Goal: Transaction & Acquisition: Purchase product/service

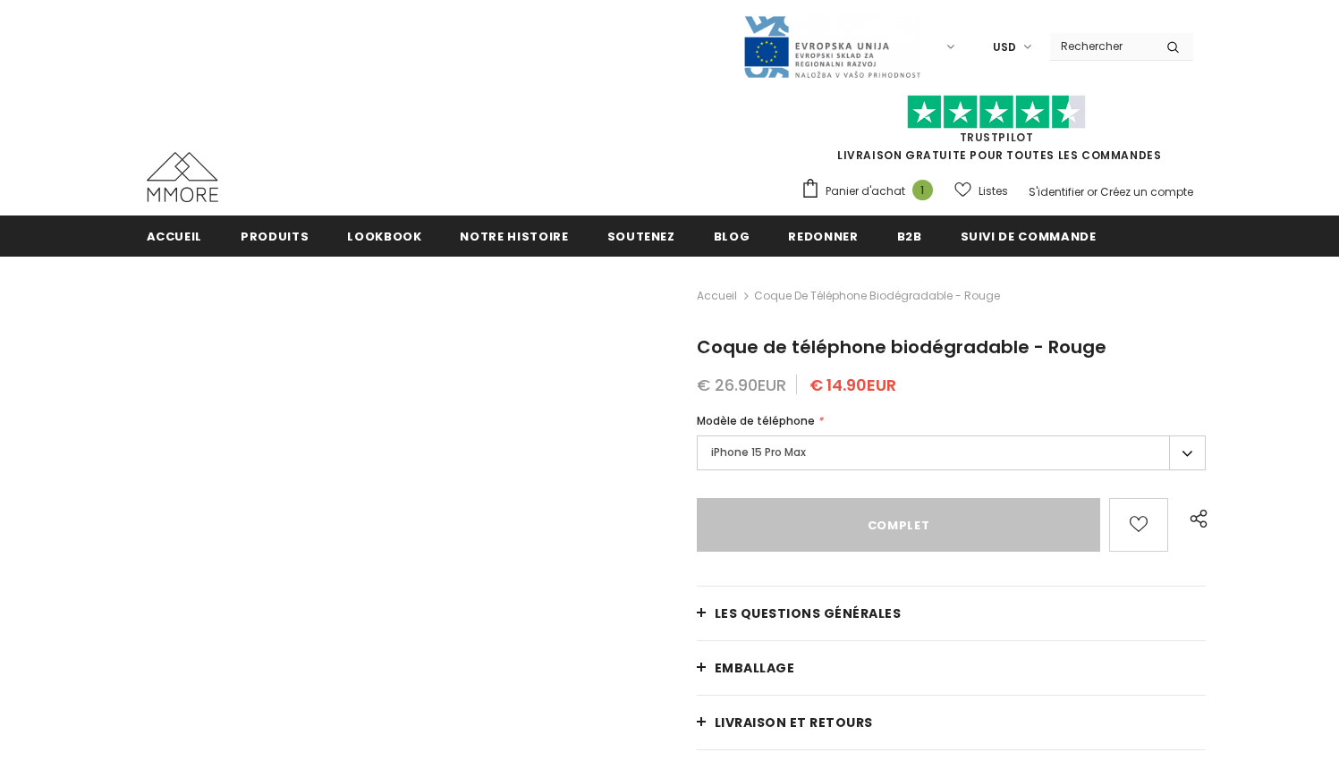
type input "Sold Out"
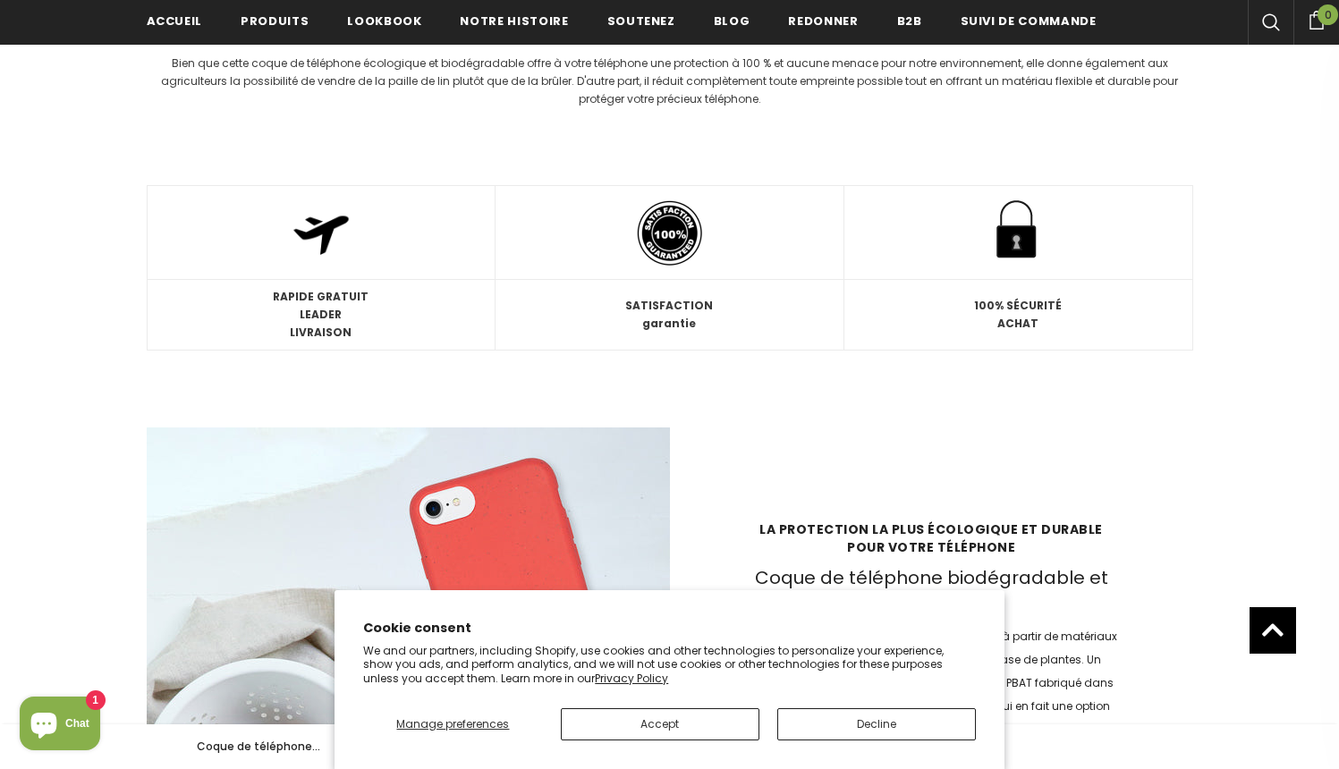
scroll to position [2308, 0]
